Goal: Task Accomplishment & Management: Use online tool/utility

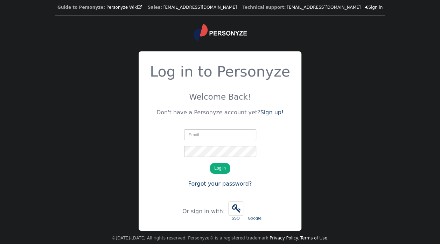
click at [219, 137] on input "text" at bounding box center [220, 135] width 72 height 11
type input "belinda@connective.com.au"
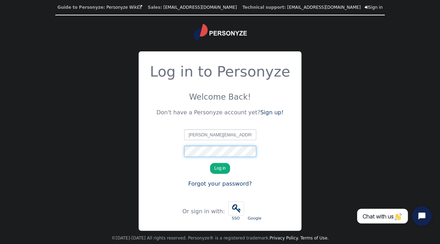
click at [210, 163] on button "Log in" at bounding box center [220, 168] width 20 height 11
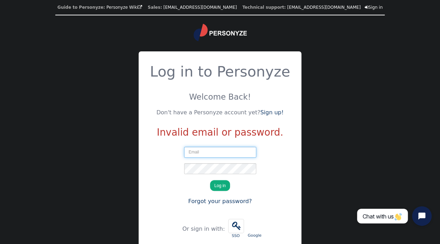
click at [196, 153] on input "text" at bounding box center [220, 152] width 72 height 11
type input "belindadevlin@outlook.com"
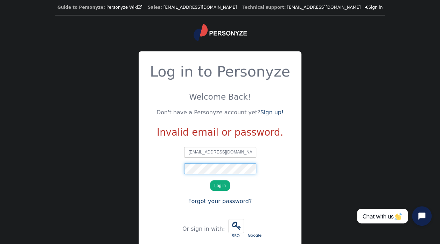
click at [210, 180] on button "Log in" at bounding box center [220, 185] width 20 height 11
click at [217, 186] on button "Log in" at bounding box center [220, 185] width 20 height 11
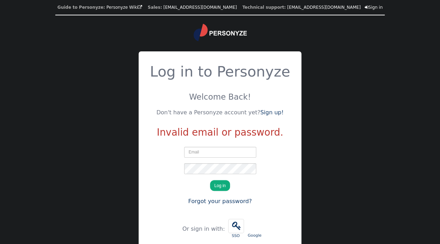
click at [218, 153] on input "text" at bounding box center [220, 152] width 72 height 11
type input "[EMAIL_ADDRESS][DOMAIN_NAME]"
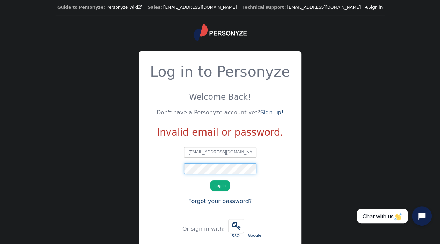
click at [210, 180] on button "Log in" at bounding box center [220, 185] width 20 height 11
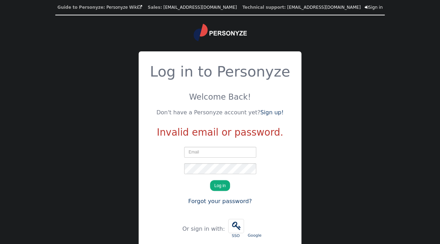
click at [216, 151] on input "text" at bounding box center [220, 152] width 72 height 11
type input "belind@connective.com.au"
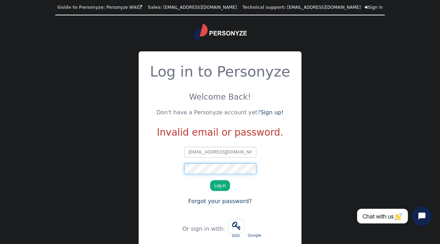
click at [210, 180] on button "Log in" at bounding box center [220, 185] width 20 height 11
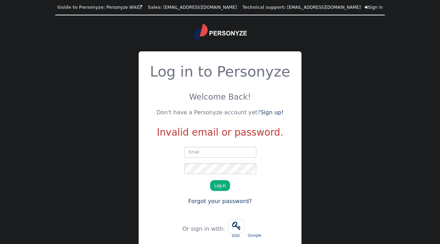
click at [235, 153] on input "text" at bounding box center [220, 152] width 72 height 11
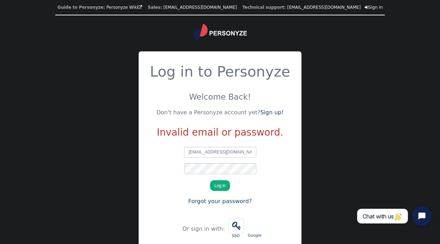
click at [200, 151] on input "belind@connective.com.au" at bounding box center [220, 152] width 72 height 11
type input "belinda@connective.com.au"
click at [210, 180] on button "Log in" at bounding box center [220, 185] width 20 height 11
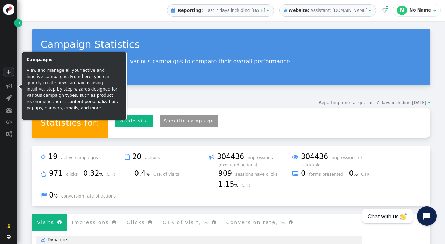
click at [11, 85] on span "" at bounding box center [9, 86] width 6 height 6
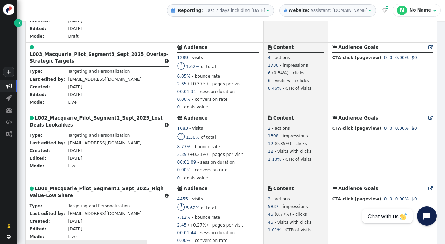
scroll to position [511, 0]
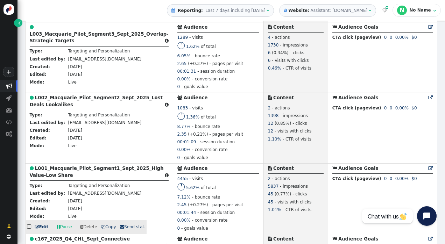
click at [70, 171] on b "L001_Macquarie_Pilot_Segment1_Sept_2025_High Value-Low Share" at bounding box center [97, 172] width 134 height 12
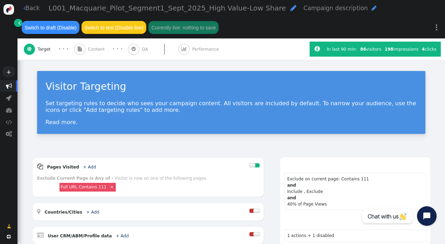
click at [200, 48] on span "Performance" at bounding box center [207, 49] width 29 height 6
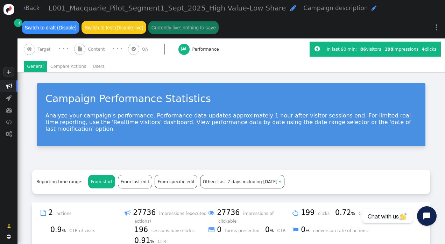
click at [92, 66] on li "Users" at bounding box center [99, 66] width 19 height 11
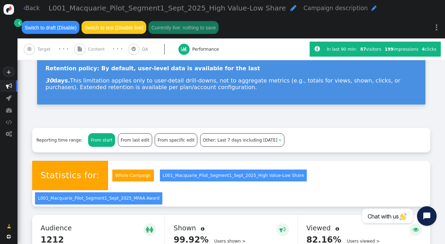
scroll to position [172, 0]
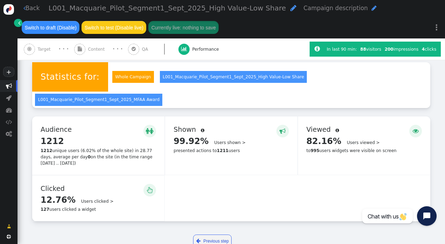
click at [81, 199] on link "Users clicked >" at bounding box center [97, 201] width 33 height 5
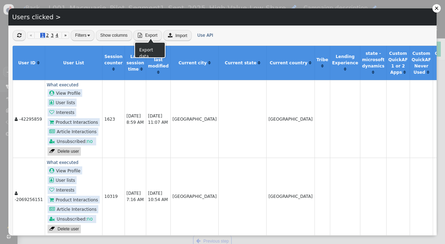
click at [149, 33] on span "Export" at bounding box center [151, 35] width 12 height 5
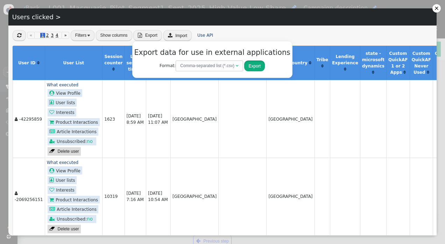
click at [248, 63] on button "Export" at bounding box center [254, 66] width 21 height 11
click at [269, 22] on div "Users clicked >" at bounding box center [222, 16] width 429 height 17
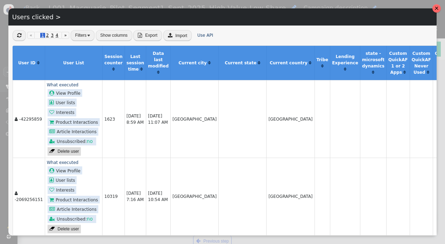
click at [437, 6] on div at bounding box center [437, 8] width 4 height 4
